Goal: Task Accomplishment & Management: Use online tool/utility

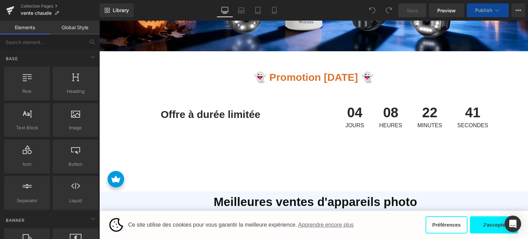
scroll to position [241, 0]
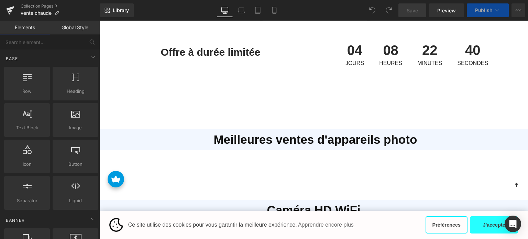
click at [488, 225] on button "J'accepte" at bounding box center [494, 224] width 48 height 17
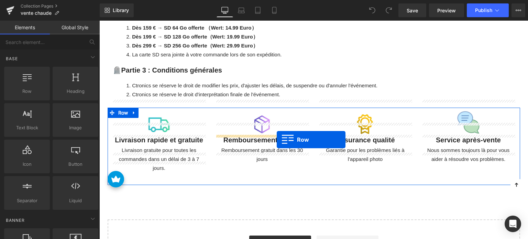
scroll to position [1753, 0]
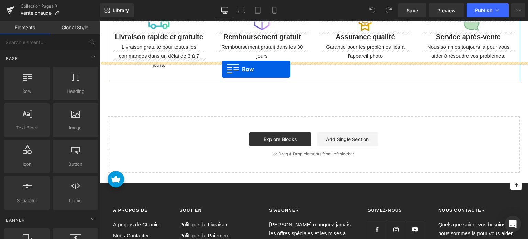
drag, startPoint x: 121, startPoint y: 103, endPoint x: 222, endPoint y: 69, distance: 106.0
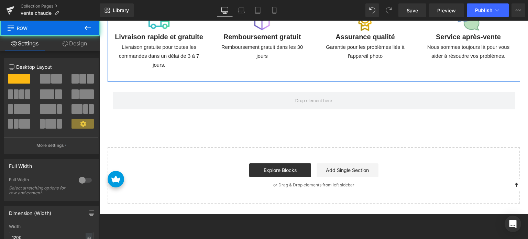
click at [85, 30] on icon at bounding box center [88, 28] width 8 height 8
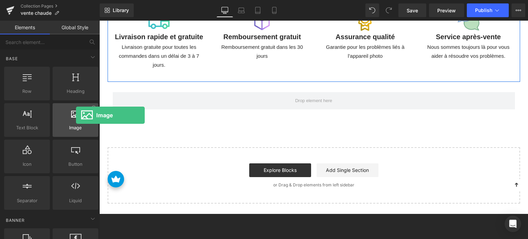
drag, startPoint x: 74, startPoint y: 119, endPoint x: 76, endPoint y: 115, distance: 4.5
click at [76, 115] on div at bounding box center [76, 116] width 42 height 15
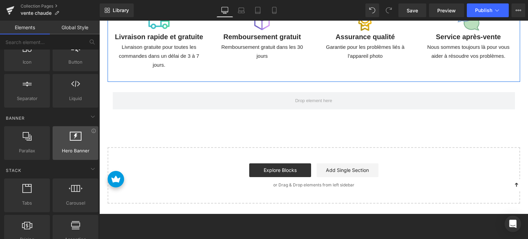
scroll to position [103, 0]
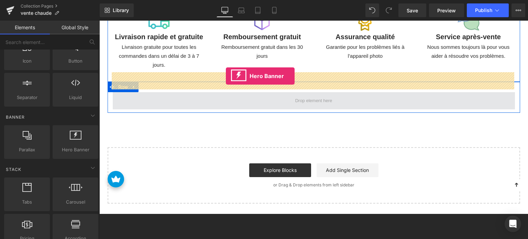
drag, startPoint x: 191, startPoint y: 148, endPoint x: 226, endPoint y: 76, distance: 79.8
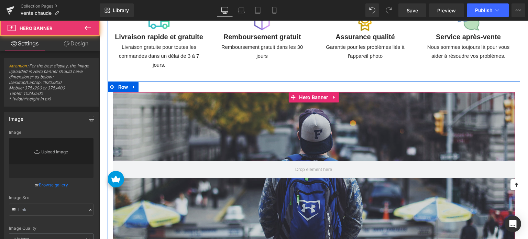
click at [238, 115] on div at bounding box center [314, 169] width 402 height 155
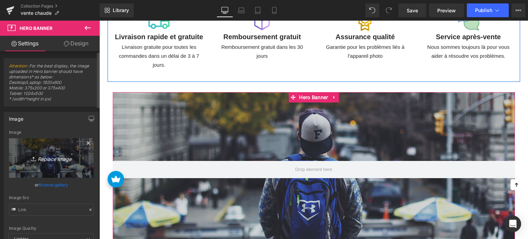
click at [45, 161] on icon "Replace Image" at bounding box center [51, 158] width 55 height 9
type input "C:\fakepath\德语1 拷贝.jpg"
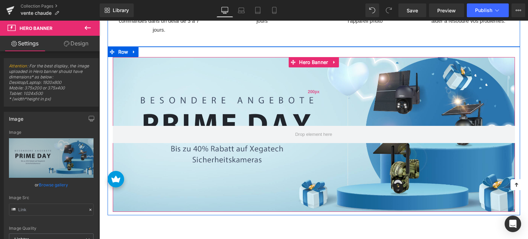
scroll to position [1787, 0]
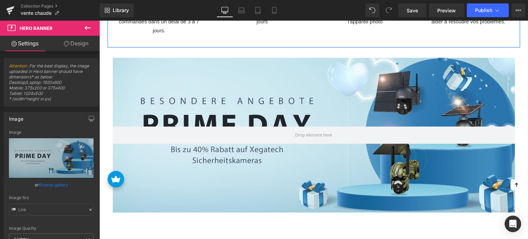
click at [84, 26] on icon at bounding box center [88, 28] width 8 height 8
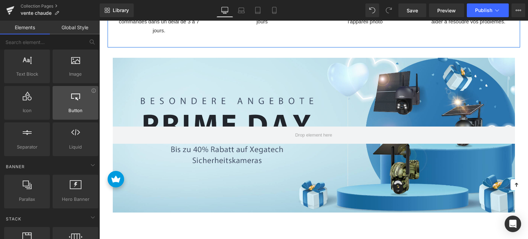
scroll to position [34, 0]
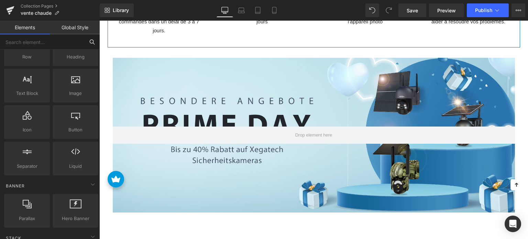
click at [58, 45] on input "text" at bounding box center [42, 41] width 85 height 15
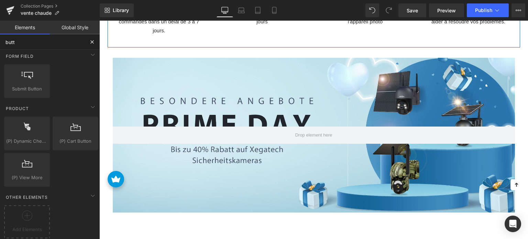
scroll to position [0, 0]
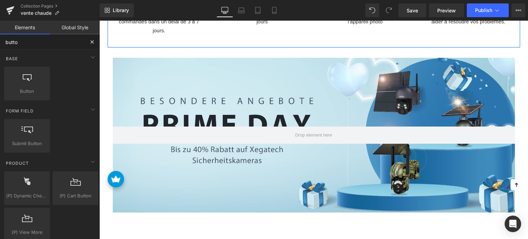
type input "button"
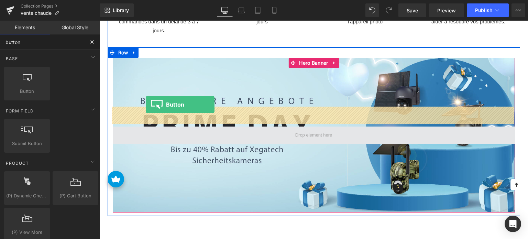
drag, startPoint x: 130, startPoint y: 104, endPoint x: 147, endPoint y: 108, distance: 18.3
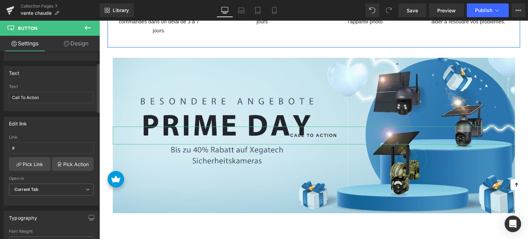
scroll to position [69, 0]
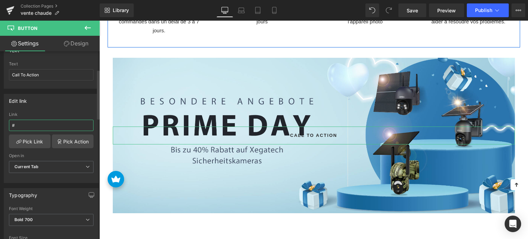
click at [55, 125] on input "#" at bounding box center [51, 125] width 85 height 11
click at [68, 143] on link "Pick Action" at bounding box center [73, 141] width 42 height 14
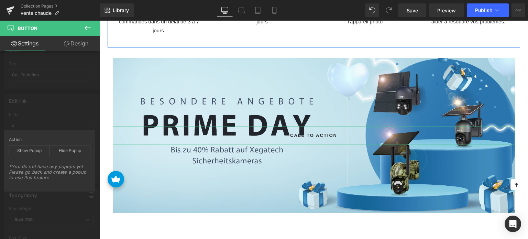
click at [53, 122] on div "Edit link # Link # Pick Link Pick Action Current Tab New Tab Open in Current Ta…" at bounding box center [51, 136] width 103 height 94
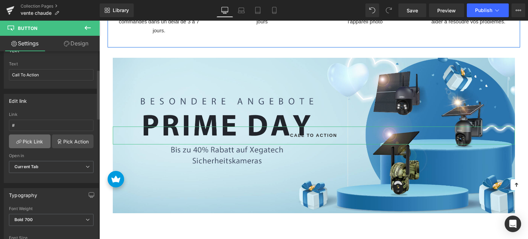
click at [38, 141] on link "Pick Link" at bounding box center [30, 141] width 42 height 14
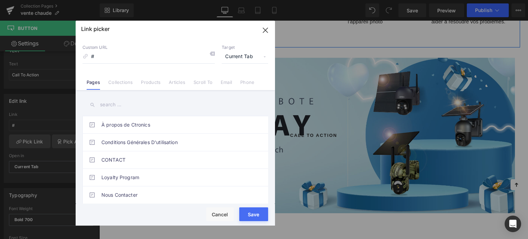
click at [246, 55] on span "Current Tab" at bounding box center [245, 56] width 46 height 13
click at [150, 79] on link "Products" at bounding box center [151, 84] width 20 height 10
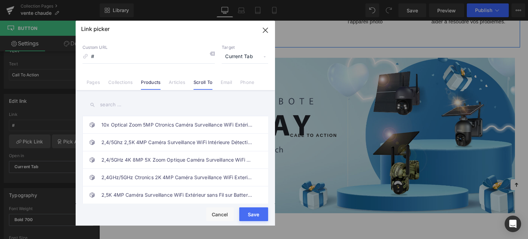
click at [207, 82] on link "Scroll To" at bounding box center [203, 84] width 19 height 10
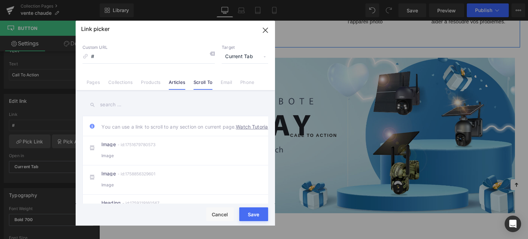
click at [173, 85] on link "Articles" at bounding box center [177, 84] width 16 height 10
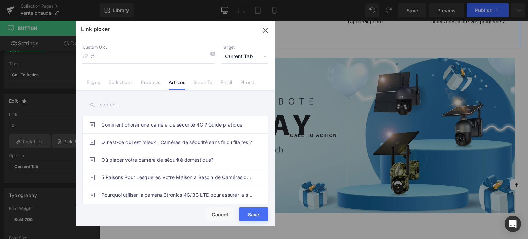
click at [229, 85] on div "Link picker Back to Library Insert Custom URL # Target Current Tab Current Tab …" at bounding box center [175, 123] width 199 height 205
click at [246, 85] on link "Phone" at bounding box center [247, 84] width 14 height 10
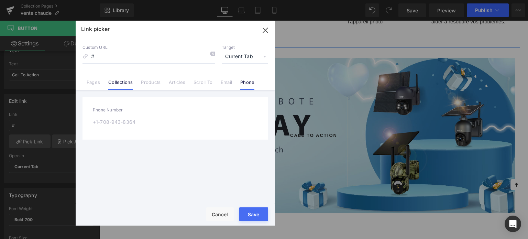
click at [125, 85] on link "Collections" at bounding box center [120, 84] width 24 height 10
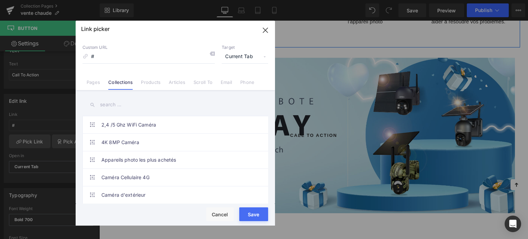
click at [250, 58] on span "Current Tab" at bounding box center [245, 56] width 46 height 13
click at [264, 31] on icon "button" at bounding box center [265, 30] width 4 height 4
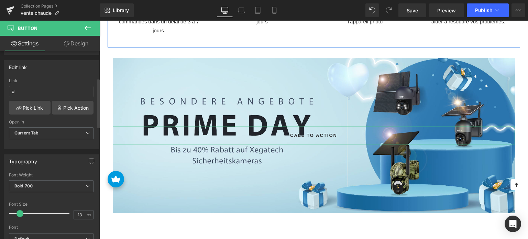
scroll to position [103, 0]
click at [68, 136] on span "Current Tab" at bounding box center [51, 132] width 85 height 12
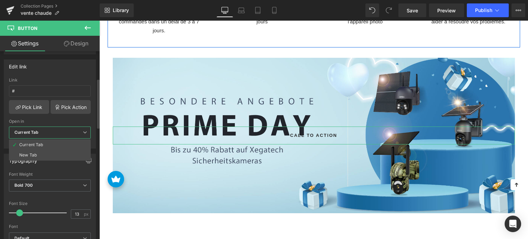
click at [69, 132] on span "Current Tab" at bounding box center [50, 132] width 82 height 12
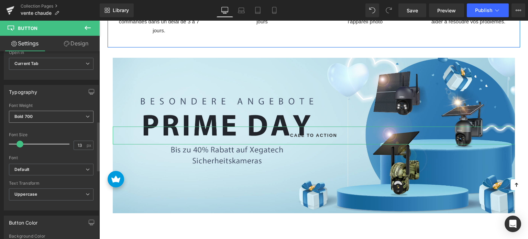
scroll to position [0, 0]
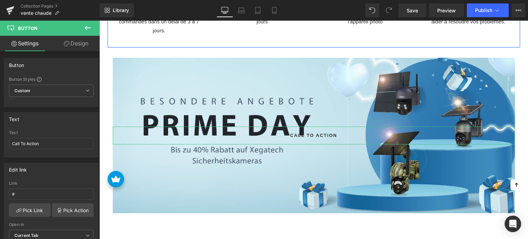
click at [81, 40] on link "Design" at bounding box center [76, 43] width 50 height 15
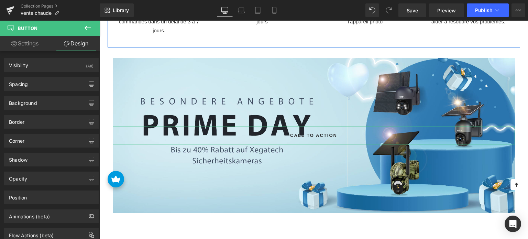
click at [32, 42] on link "Settings" at bounding box center [25, 43] width 50 height 15
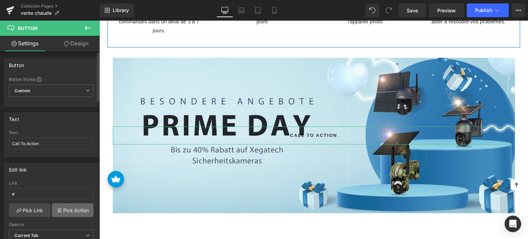
click at [58, 210] on icon at bounding box center [59, 211] width 3 height 3
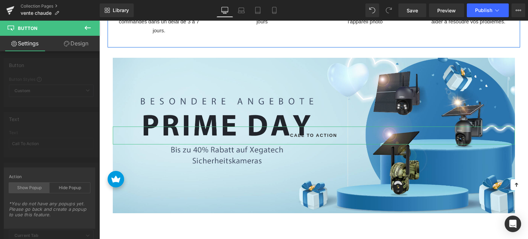
click at [36, 189] on div "Show Popup" at bounding box center [29, 188] width 41 height 10
click at [59, 187] on div "Hide Popup" at bounding box center [69, 188] width 41 height 10
click at [61, 187] on div "Hide Popup" at bounding box center [69, 188] width 41 height 10
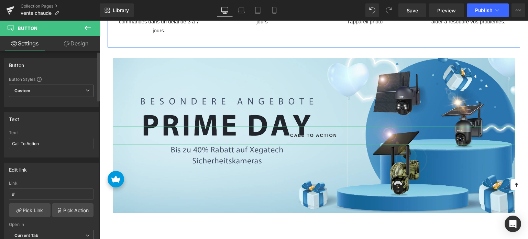
click at [35, 190] on input "#" at bounding box center [51, 193] width 85 height 11
click at [27, 209] on link "Pick Link" at bounding box center [30, 210] width 42 height 14
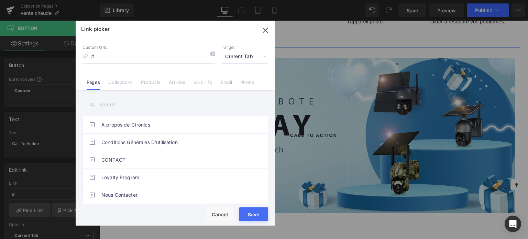
click at [140, 56] on input "#" at bounding box center [148, 56] width 132 height 13
click at [216, 52] on div "Custom URL # Target Current Tab Current Tab New Tab" at bounding box center [175, 54] width 186 height 19
click at [212, 55] on icon at bounding box center [211, 53] width 5 height 5
click at [192, 60] on input "#" at bounding box center [148, 56] width 132 height 13
click at [174, 53] on input "#" at bounding box center [148, 56] width 132 height 13
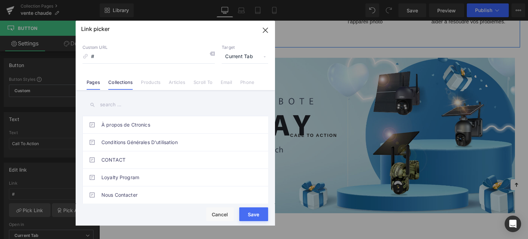
click at [108, 80] on li "Collections" at bounding box center [120, 80] width 33 height 12
click at [260, 31] on icon "button" at bounding box center [265, 30] width 11 height 11
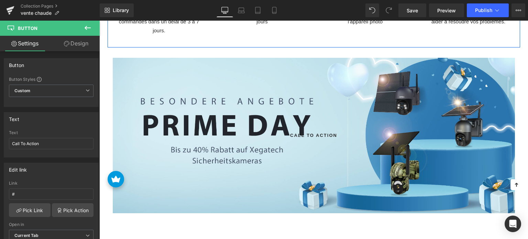
click at [88, 31] on icon at bounding box center [88, 28] width 8 height 8
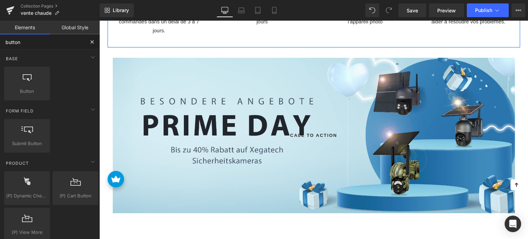
click at [50, 41] on input "button" at bounding box center [42, 41] width 85 height 15
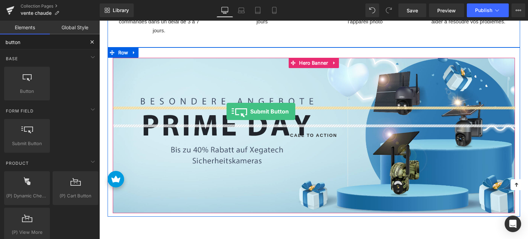
drag, startPoint x: 133, startPoint y: 156, endPoint x: 227, endPoint y: 111, distance: 103.5
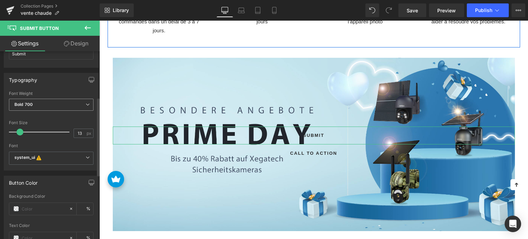
scroll to position [137, 0]
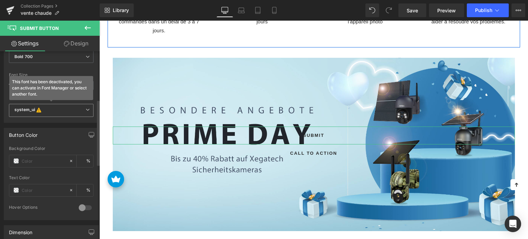
click at [66, 111] on b "system_ui This font has been deactivated, you can activate in Font Manager or s…" at bounding box center [49, 110] width 71 height 7
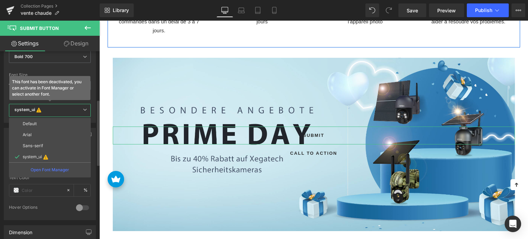
click at [67, 110] on b "system_ui This font has been deactivated, you can activate in Font Manager or s…" at bounding box center [48, 110] width 68 height 7
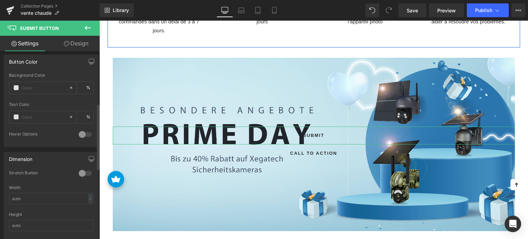
scroll to position [241, 0]
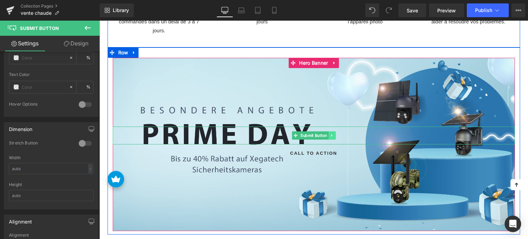
click at [330, 133] on icon at bounding box center [332, 135] width 4 height 4
click at [335, 134] on icon at bounding box center [335, 136] width 4 height 4
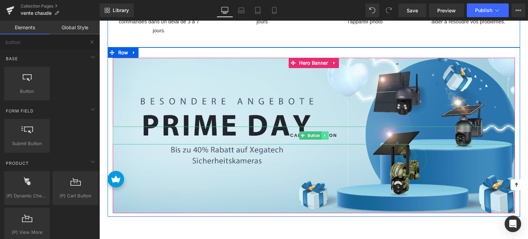
click at [326, 131] on link at bounding box center [324, 135] width 7 height 8
click at [332, 131] on link at bounding box center [335, 135] width 7 height 8
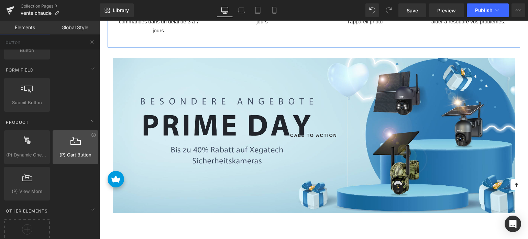
scroll to position [59, 0]
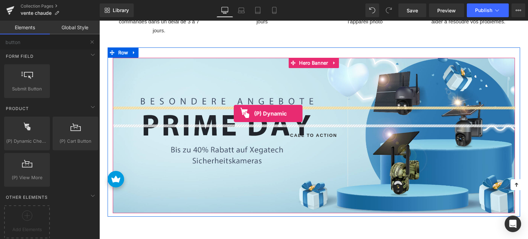
drag, startPoint x: 128, startPoint y: 154, endPoint x: 234, endPoint y: 113, distance: 113.5
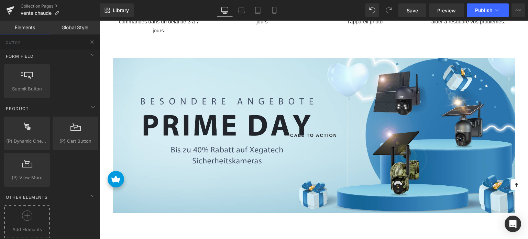
click at [44, 211] on div at bounding box center [27, 217] width 42 height 15
click at [27, 212] on icon at bounding box center [27, 215] width 10 height 10
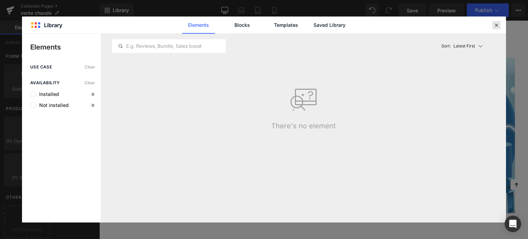
click at [495, 22] on icon at bounding box center [496, 25] width 6 height 6
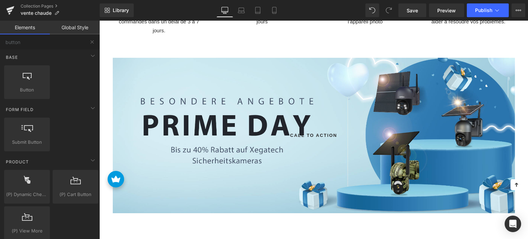
scroll to position [0, 0]
click at [91, 58] on icon at bounding box center [92, 57] width 3 height 2
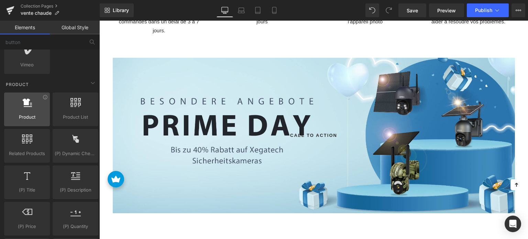
scroll to position [412, 0]
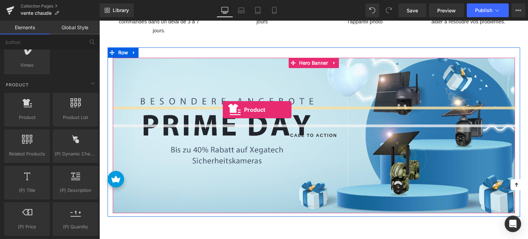
drag, startPoint x: 131, startPoint y: 138, endPoint x: 223, endPoint y: 110, distance: 96.0
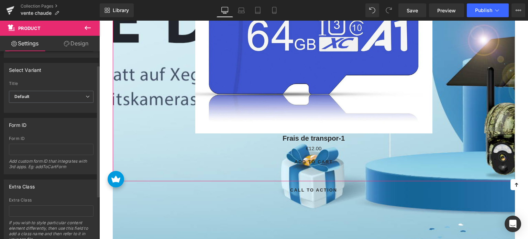
scroll to position [69, 0]
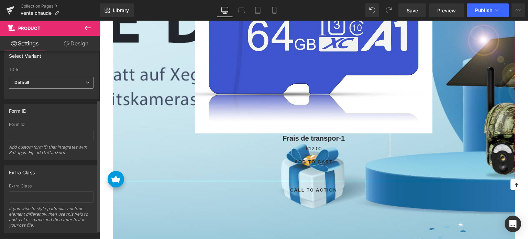
click at [78, 85] on span "Default" at bounding box center [51, 83] width 85 height 12
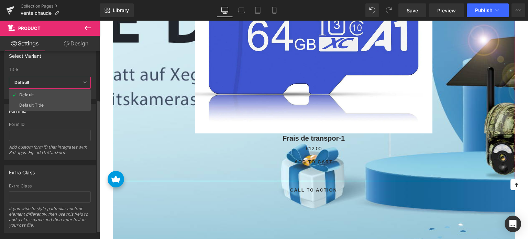
click at [78, 85] on span "Default" at bounding box center [50, 83] width 82 height 12
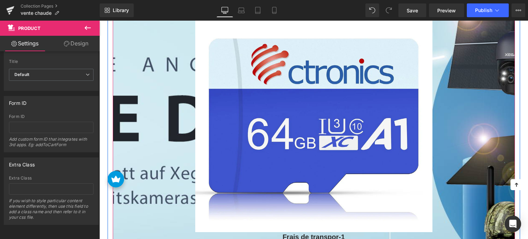
scroll to position [1856, 0]
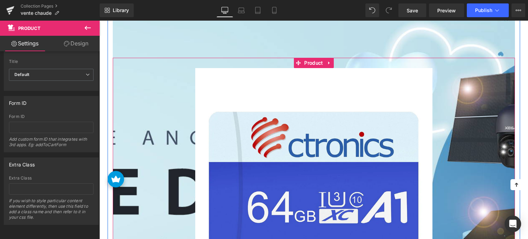
click at [333, 68] on img at bounding box center [313, 186] width 237 height 237
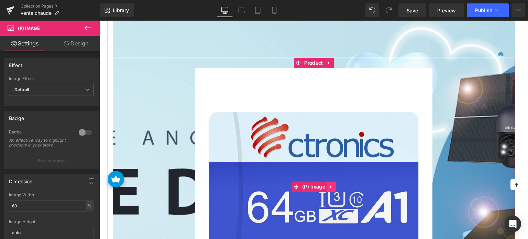
click at [333, 181] on link at bounding box center [331, 186] width 9 height 10
click at [334, 184] on icon at bounding box center [335, 186] width 5 height 5
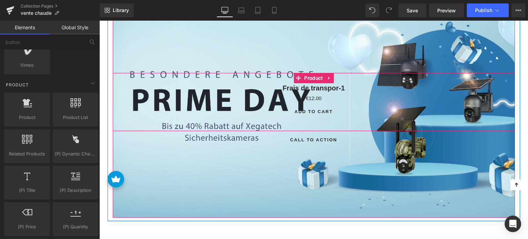
scroll to position [1822, 0]
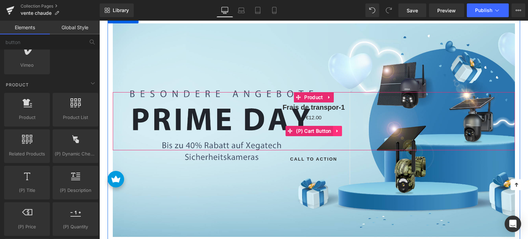
click at [339, 128] on icon at bounding box center [337, 130] width 5 height 5
click at [332, 129] on icon at bounding box center [333, 131] width 5 height 5
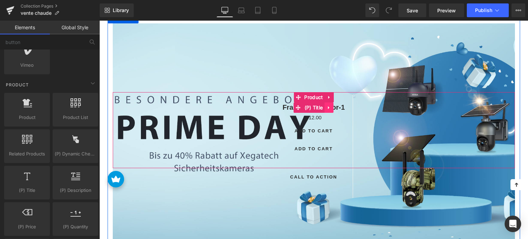
click at [329, 105] on icon at bounding box center [329, 107] width 5 height 5
click at [304, 103] on span "(P) Title" at bounding box center [314, 108] width 22 height 10
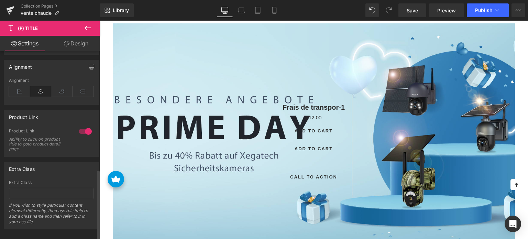
scroll to position [316, 0]
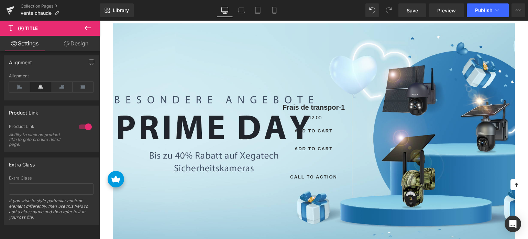
click at [87, 28] on icon at bounding box center [88, 28] width 8 height 8
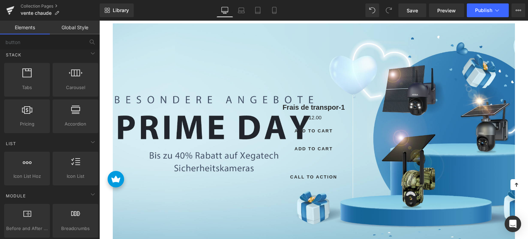
scroll to position [0, 0]
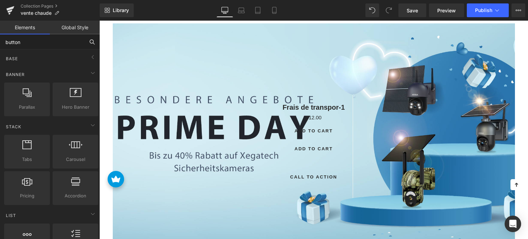
click at [63, 41] on input "button" at bounding box center [42, 41] width 85 height 15
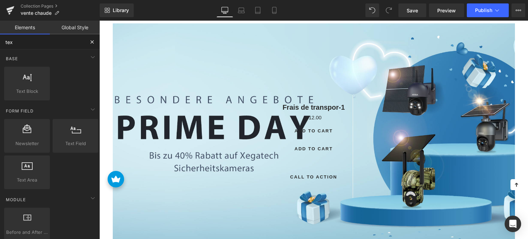
type input "text"
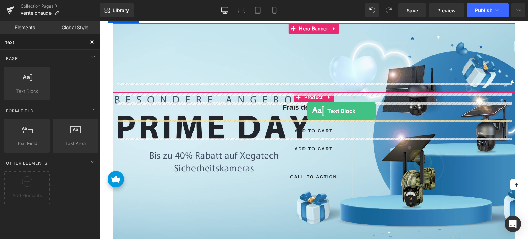
drag, startPoint x: 135, startPoint y: 109, endPoint x: 307, endPoint y: 111, distance: 171.9
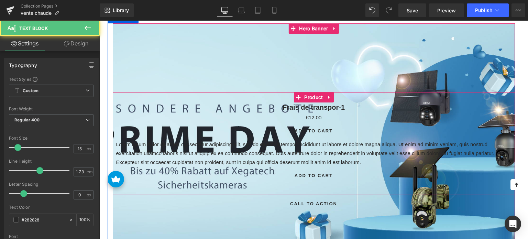
click at [99, 21] on div at bounding box center [99, 21] width 0 height 0
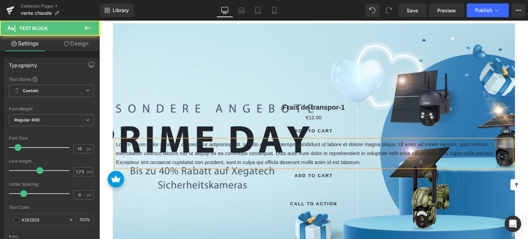
click at [278, 140] on p "Lorem ipsum dolor sit amet, consectetur adipiscing elit, sed do eiusmod tempor …" at bounding box center [313, 153] width 395 height 27
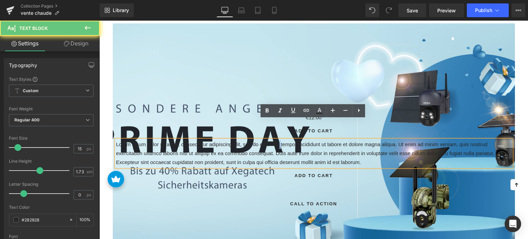
click at [278, 140] on p "Lorem ipsum dolor sit amet, consectetur adipiscing elit, sed do eiusmod tempor …" at bounding box center [313, 153] width 395 height 27
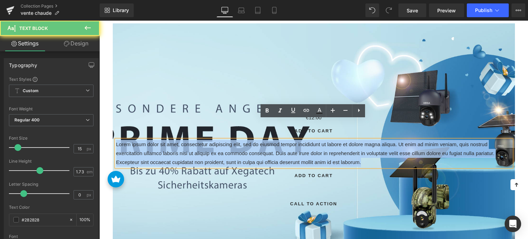
click at [278, 140] on p "Lorem ipsum dolor sit amet, consectetur adipiscing elit, sed do eiusmod tempor …" at bounding box center [313, 153] width 395 height 27
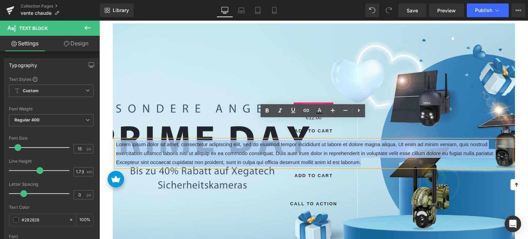
click at [308, 103] on span "(P) Title" at bounding box center [314, 108] width 22 height 10
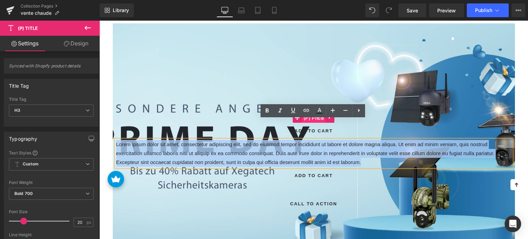
click at [315, 113] on span "(P) Price" at bounding box center [314, 118] width 24 height 10
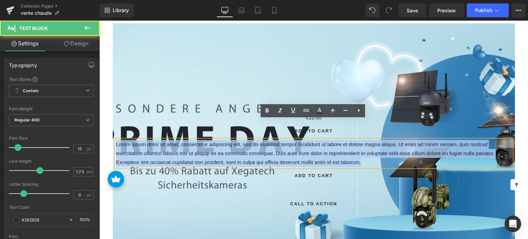
click at [208, 140] on div "Lorem ipsum dolor sit amet, consectetur adipiscing elit, sed do eiusmod tempor …" at bounding box center [313, 153] width 395 height 27
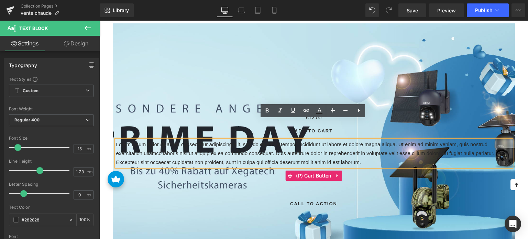
click at [311, 170] on span "(P) Cart Button" at bounding box center [313, 175] width 39 height 10
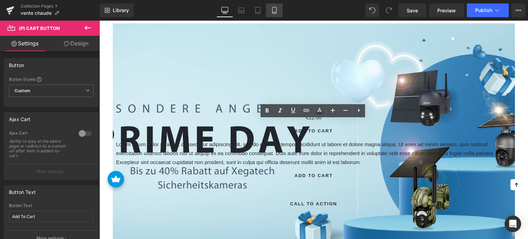
click at [279, 12] on link "Mobile" at bounding box center [274, 10] width 16 height 14
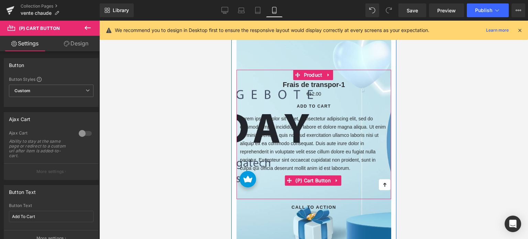
scroll to position [5038, 0]
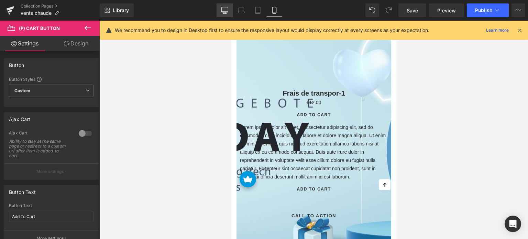
click at [223, 9] on icon at bounding box center [224, 10] width 7 height 7
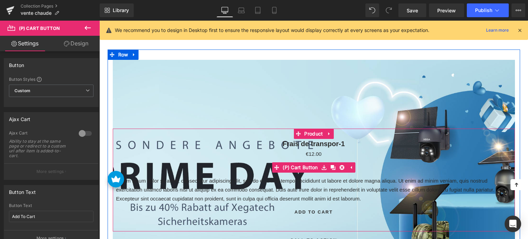
scroll to position [1805, 0]
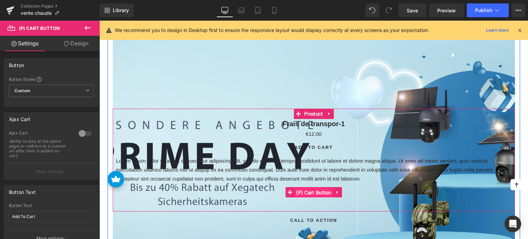
click at [305, 187] on span "(P) Cart Button" at bounding box center [313, 192] width 39 height 10
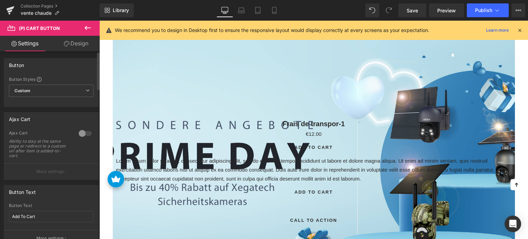
click at [79, 136] on div at bounding box center [85, 133] width 16 height 11
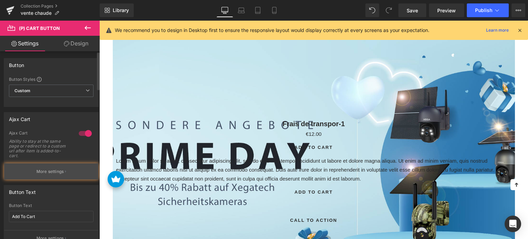
click at [68, 174] on button "More settings" at bounding box center [51, 171] width 94 height 16
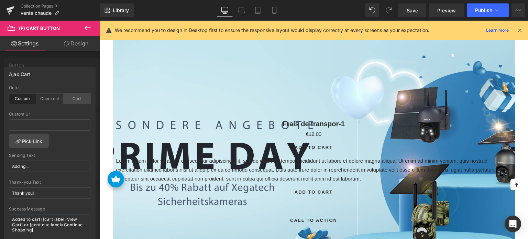
click at [78, 99] on div "Cart" at bounding box center [76, 98] width 27 height 10
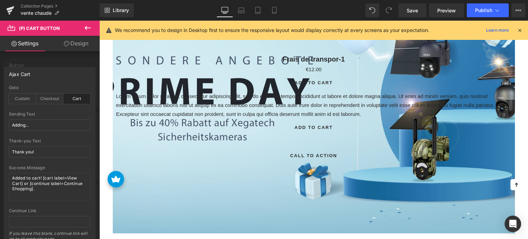
scroll to position [1874, 0]
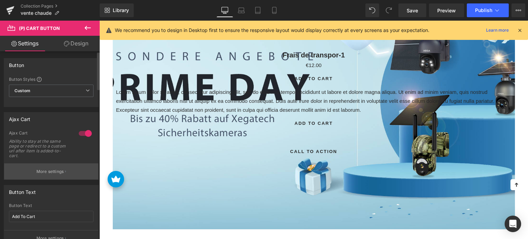
click at [54, 165] on button "More settings" at bounding box center [51, 171] width 94 height 16
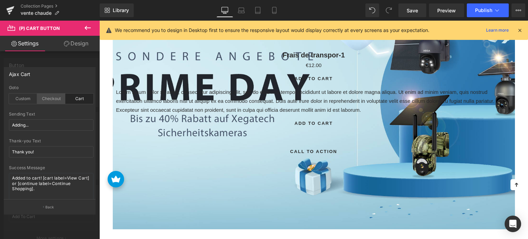
click at [60, 100] on div "Checkout" at bounding box center [51, 98] width 28 height 10
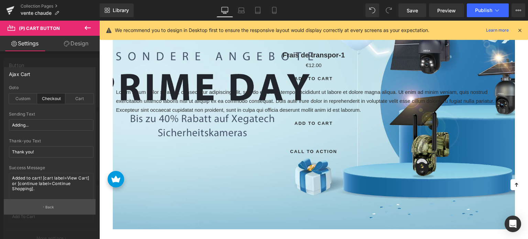
click at [51, 207] on p "Back" at bounding box center [49, 207] width 9 height 5
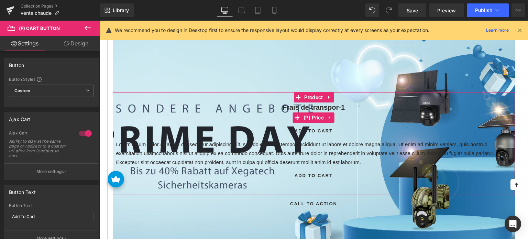
scroll to position [1805, 0]
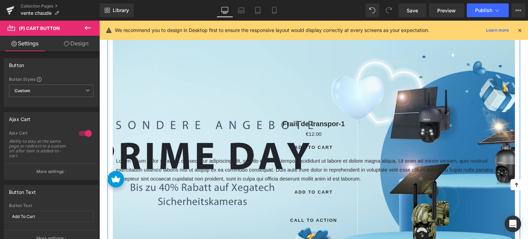
click at [201, 64] on div "Frais de transpor-1 (P) Title €0 €12.00 (P) Price Add To Cart (P) Cart Button L…" at bounding box center [314, 169] width 402 height 258
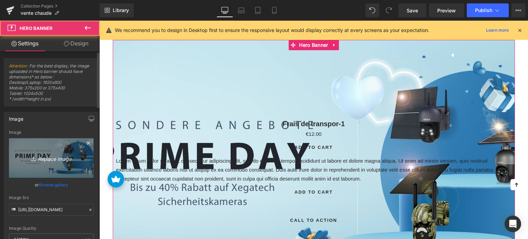
click at [49, 145] on link "Replace Image" at bounding box center [51, 158] width 85 height 40
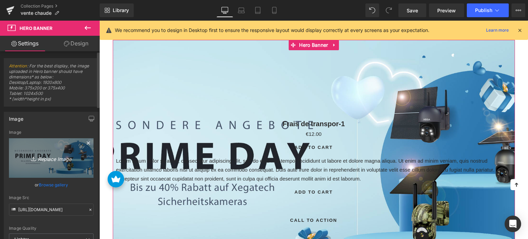
type input "C:\fakepath\11.png"
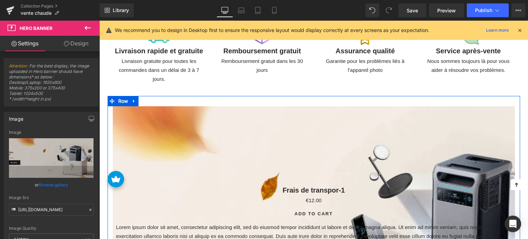
scroll to position [1737, 0]
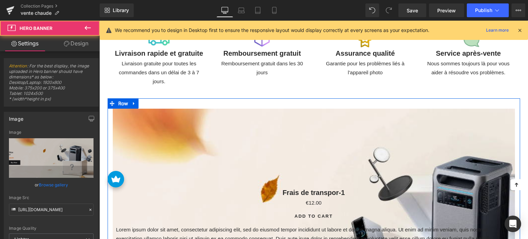
click at [237, 110] on div "Frais de transpor-1 (P) Title €0 €12.00 (P) Price Add To Cart (P) Cart Button L…" at bounding box center [314, 238] width 402 height 258
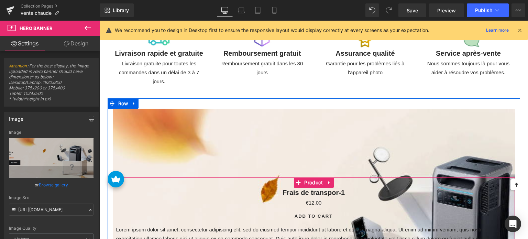
drag, startPoint x: 327, startPoint y: 162, endPoint x: 330, endPoint y: 166, distance: 5.2
click at [328, 181] on icon at bounding box center [328, 182] width 1 height 3
click at [331, 180] on icon at bounding box center [333, 182] width 5 height 5
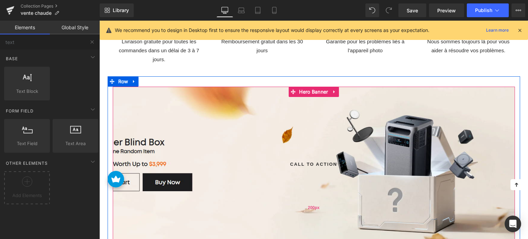
scroll to position [1771, 0]
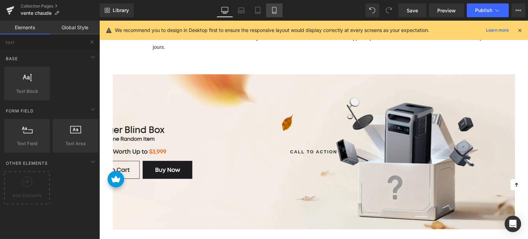
click at [269, 8] on link "Mobile" at bounding box center [274, 10] width 16 height 14
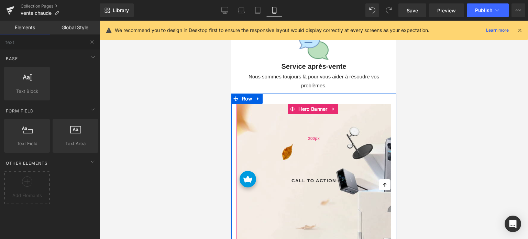
scroll to position [4891, 0]
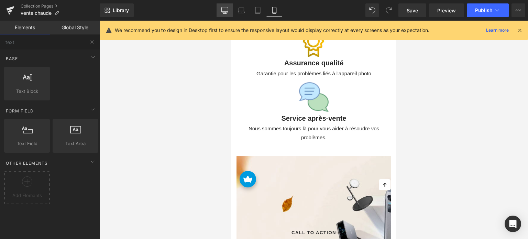
click at [222, 10] on icon at bounding box center [225, 9] width 7 height 5
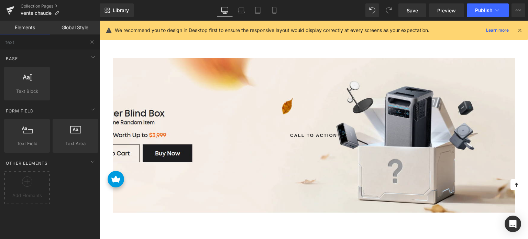
scroll to position [1787, 0]
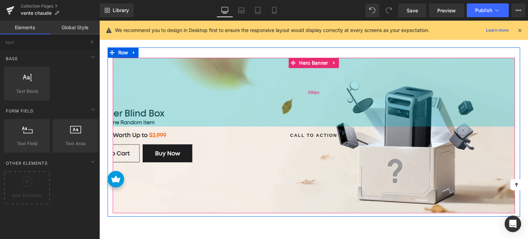
click at [205, 95] on div "200px" at bounding box center [314, 92] width 402 height 69
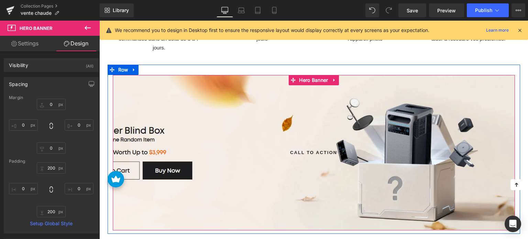
scroll to position [1719, 0]
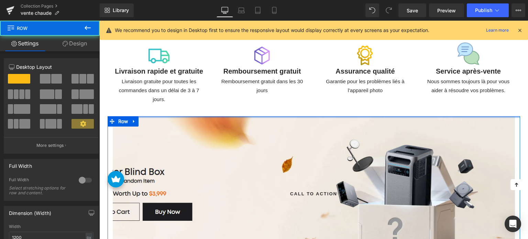
drag, startPoint x: 260, startPoint y: 100, endPoint x: 261, endPoint y: 89, distance: 11.5
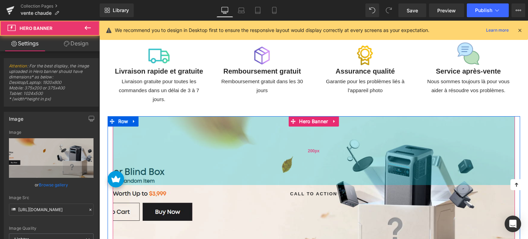
click at [254, 125] on div "200px" at bounding box center [314, 150] width 402 height 69
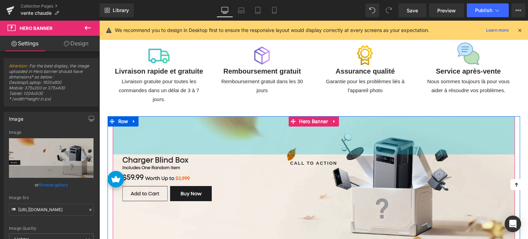
drag, startPoint x: 254, startPoint y: 125, endPoint x: 268, endPoint y: 95, distance: 34.0
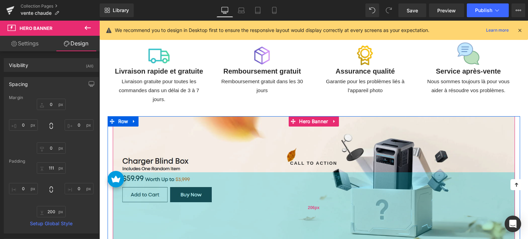
drag, startPoint x: 220, startPoint y: 163, endPoint x: 252, endPoint y: 165, distance: 31.3
click at [252, 172] on div "206px" at bounding box center [314, 207] width 402 height 71
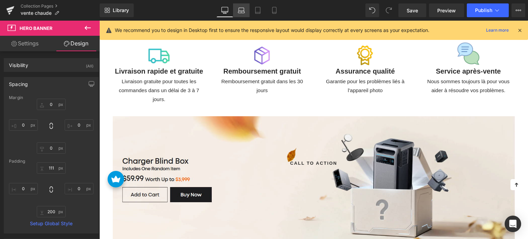
click at [245, 13] on link "Laptop" at bounding box center [241, 10] width 16 height 14
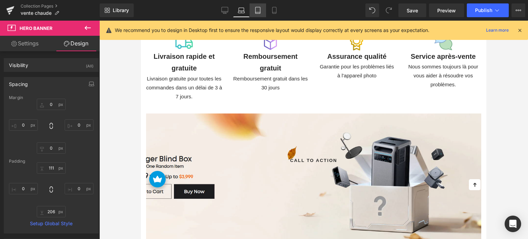
click at [254, 10] on link "Tablet" at bounding box center [258, 10] width 16 height 14
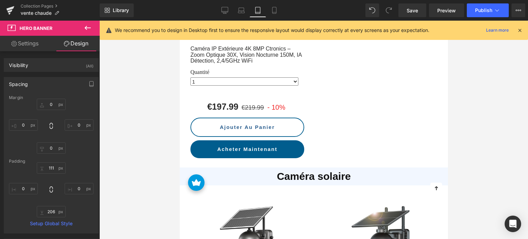
scroll to position [3343, 0]
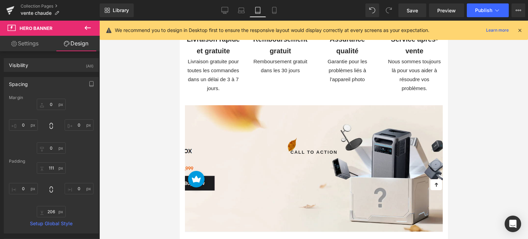
click at [263, 9] on link "Tablet" at bounding box center [258, 10] width 16 height 14
click at [267, 10] on link "Mobile" at bounding box center [274, 10] width 16 height 14
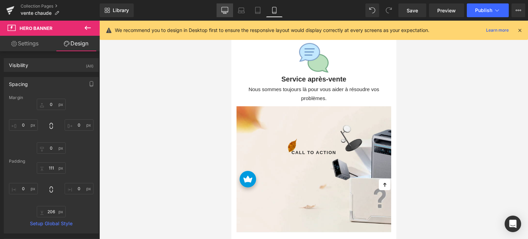
click at [226, 11] on icon at bounding box center [224, 10] width 7 height 7
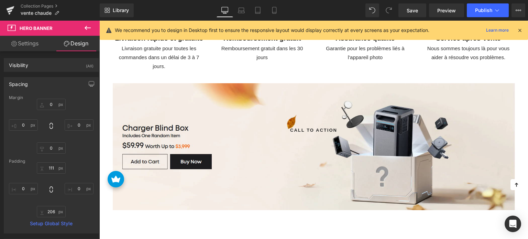
scroll to position [1756, 0]
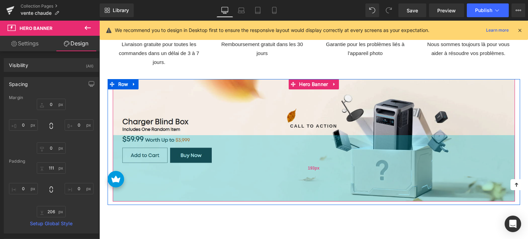
drag, startPoint x: 273, startPoint y: 137, endPoint x: 297, endPoint y: 155, distance: 29.9
click at [297, 155] on div "193px" at bounding box center [314, 168] width 402 height 66
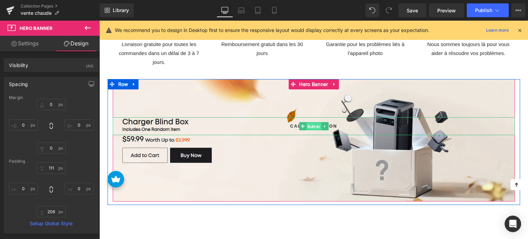
click at [310, 122] on span "Button" at bounding box center [313, 126] width 15 height 8
